Goal: Obtain resource: Obtain resource

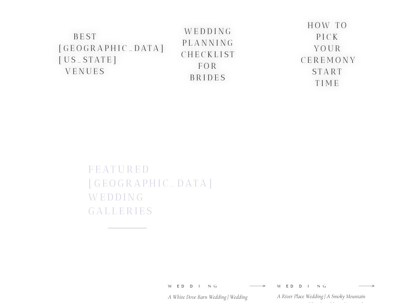
scroll to position [1885, 0]
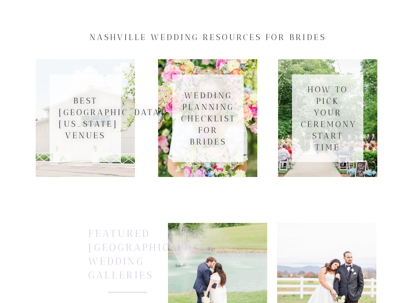
click at [213, 114] on h3 "wedding planning checklist for brides" at bounding box center [208, 118] width 54 height 57
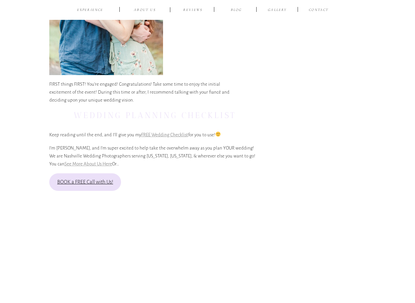
scroll to position [694, 0]
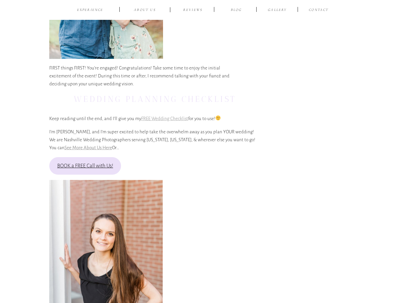
click at [165, 116] on link "FREE Wedding Checklist" at bounding box center [164, 118] width 47 height 5
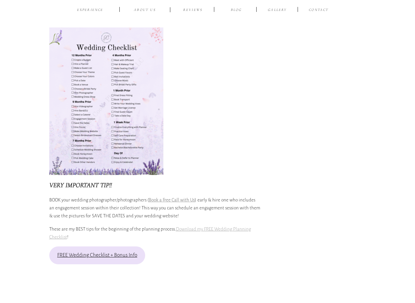
scroll to position [1323, 0]
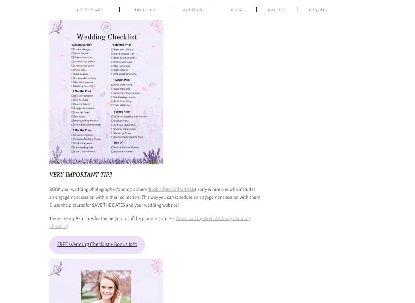
click at [93, 125] on img at bounding box center [106, 91] width 114 height 148
click at [212, 216] on link "Download my FREE Wedding Planning Checklist" at bounding box center [150, 222] width 202 height 13
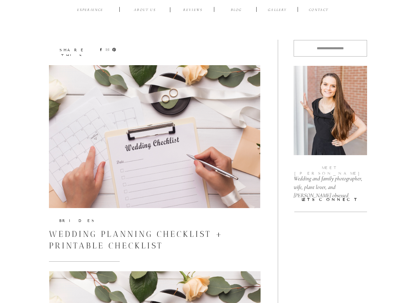
scroll to position [0, 0]
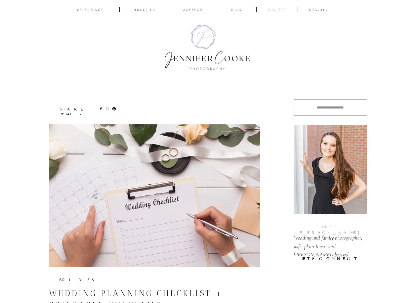
click at [284, 10] on nav "Gallery" at bounding box center [277, 10] width 22 height 6
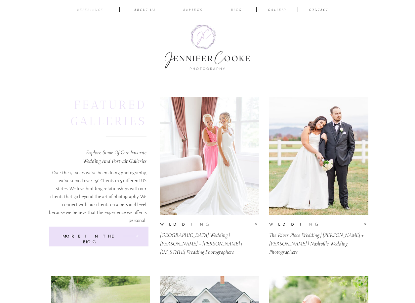
click at [93, 10] on nav "EXPERIENCE" at bounding box center [90, 10] width 31 height 6
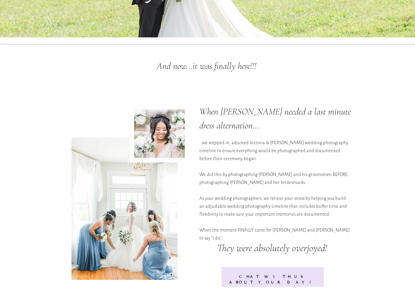
scroll to position [165, 0]
